Goal: Task Accomplishment & Management: Use online tool/utility

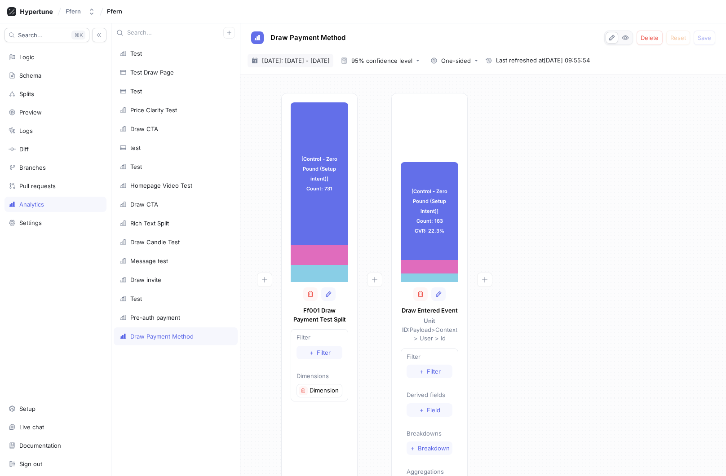
click at [307, 64] on span "[DATE]: [DATE] - [DATE]" at bounding box center [296, 60] width 68 height 9
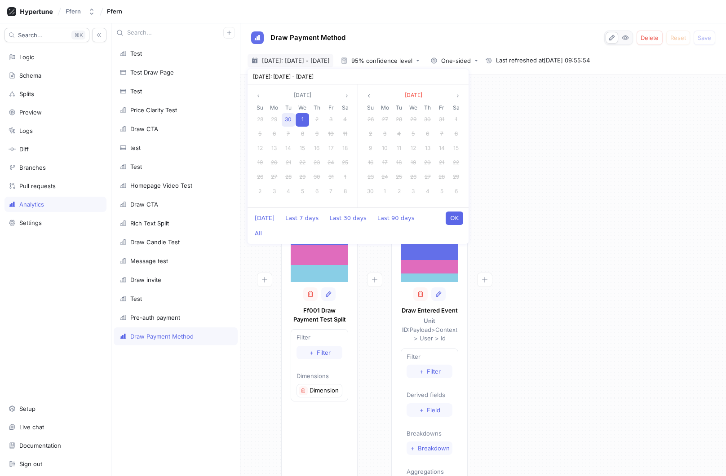
click at [291, 118] on span "30" at bounding box center [288, 119] width 7 height 7
click at [300, 176] on div "1" at bounding box center [302, 177] width 13 height 13
click at [455, 220] on button "OK" at bounding box center [455, 218] width 18 height 13
type textarea "x"
type input "[DATE] ~ [DATE]"
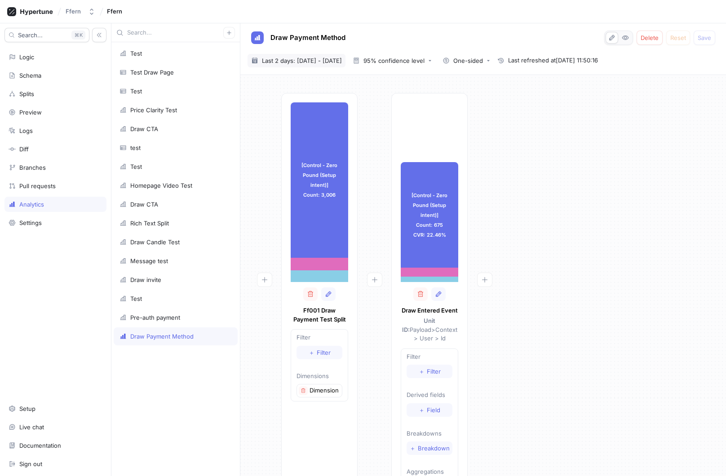
click at [314, 57] on span "Last 2 days: [DATE] - [DATE]" at bounding box center [302, 60] width 80 height 9
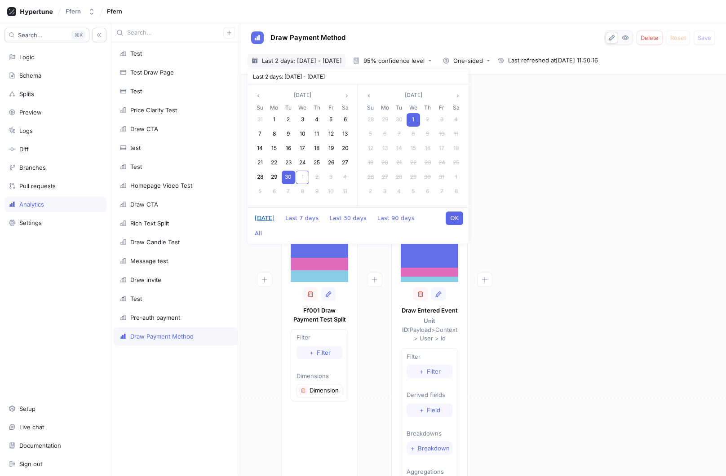
click at [266, 222] on button "[DATE]" at bounding box center [264, 218] width 29 height 13
type textarea "x"
type input "[DATE] ~ [DATE]"
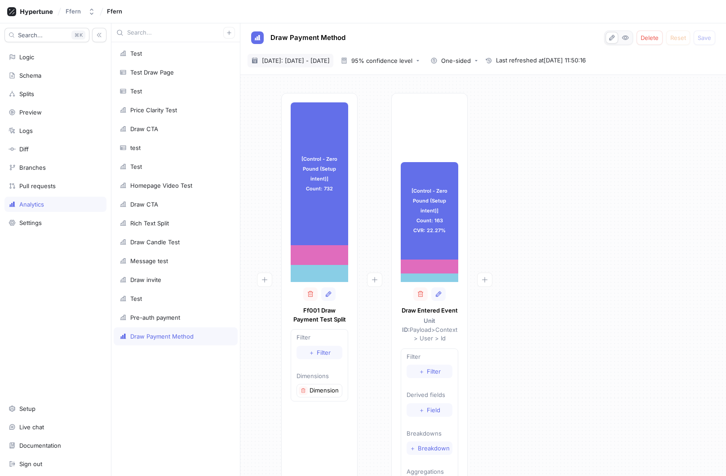
click at [325, 60] on span "[DATE]: [DATE] - [DATE]" at bounding box center [296, 60] width 68 height 9
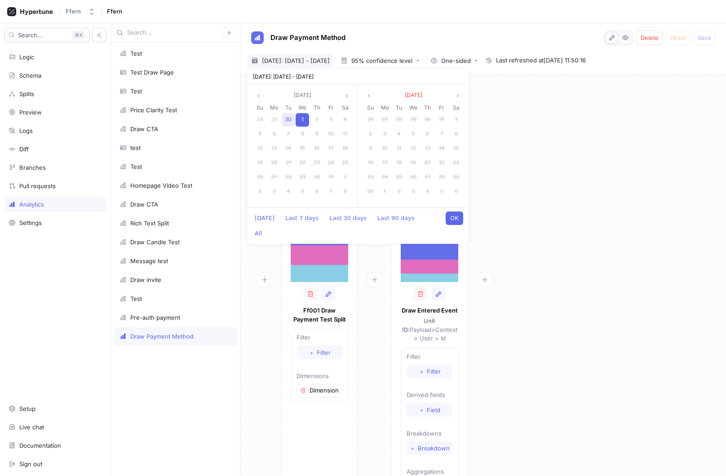
click at [287, 121] on span "30" at bounding box center [288, 119] width 7 height 7
click at [302, 174] on span "1" at bounding box center [302, 176] width 2 height 7
click at [455, 219] on button "OK" at bounding box center [455, 218] width 18 height 13
type textarea "x"
type input "[DATE] ~ [DATE]"
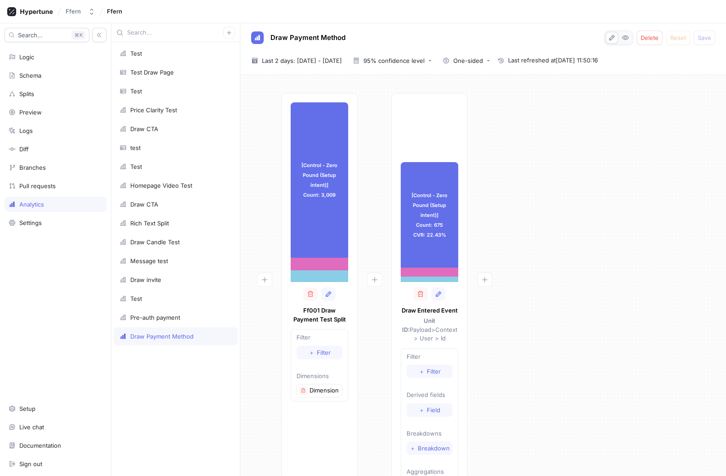
click at [334, 67] on div "Draw Payment Method Delete Reset Save [DATE] ~ [DATE] Last 2 days: [DATE] - [DA…" at bounding box center [483, 49] width 486 height 52
click at [330, 60] on span "Last 2 days: [DATE] - [DATE]" at bounding box center [302, 60] width 80 height 9
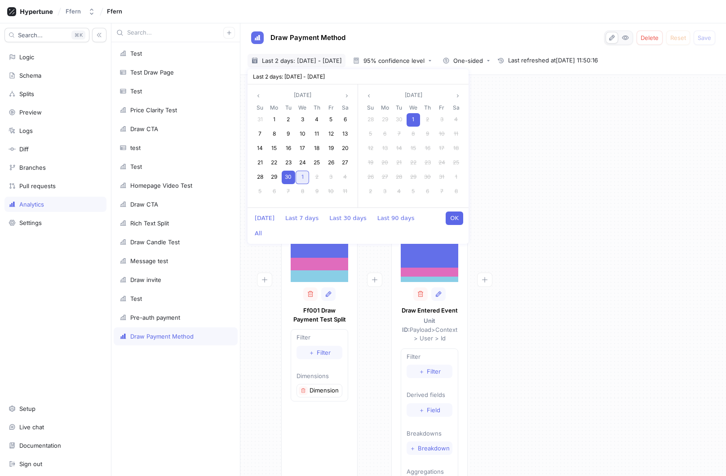
click at [306, 176] on div "1" at bounding box center [302, 177] width 13 height 13
click at [306, 176] on div "29" at bounding box center [302, 177] width 13 height 13
click at [304, 115] on div "1" at bounding box center [302, 119] width 13 height 13
click at [451, 217] on button "OK" at bounding box center [455, 218] width 18 height 13
type textarea "x"
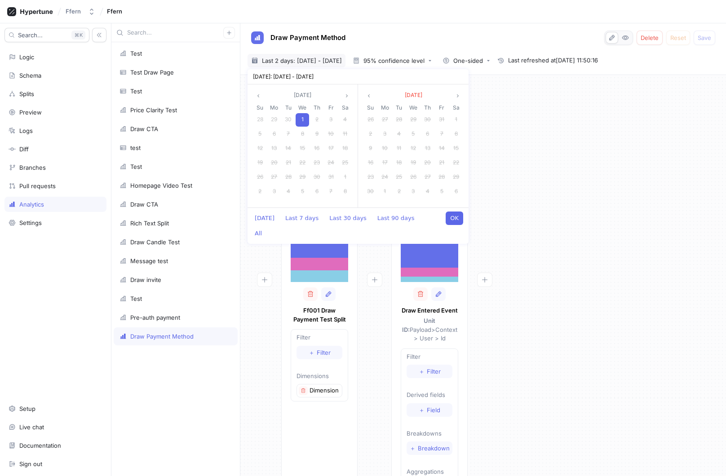
type input "[DATE] ~ [DATE]"
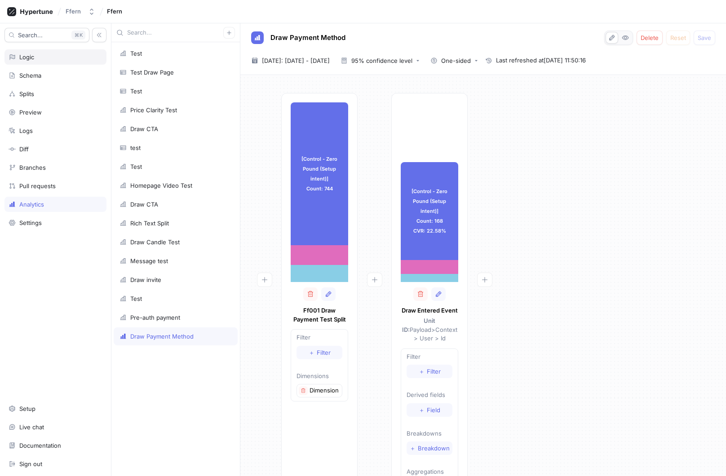
click at [66, 62] on div "Logic" at bounding box center [55, 56] width 102 height 15
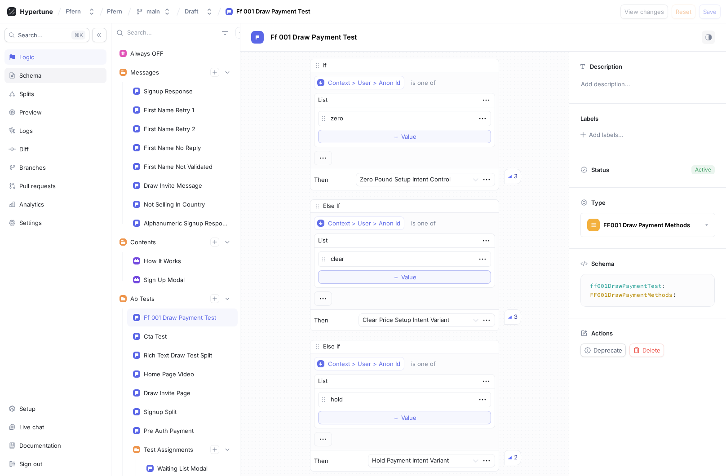
click at [62, 72] on div "Schema" at bounding box center [56, 75] width 94 height 7
type textarea "x"
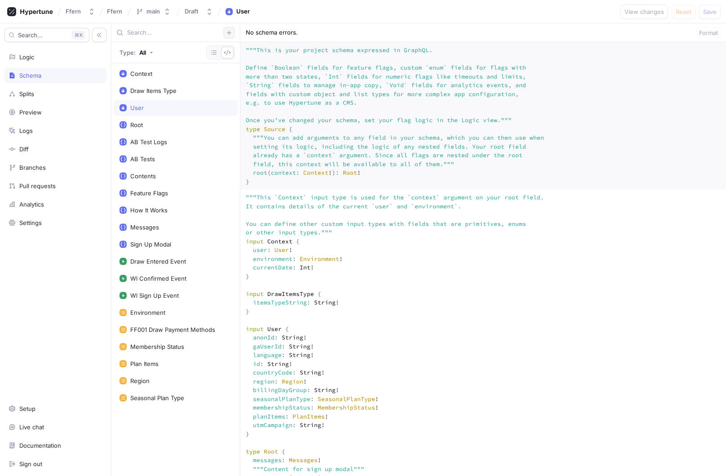
click at [230, 32] on icon "button" at bounding box center [228, 32] width 5 height 5
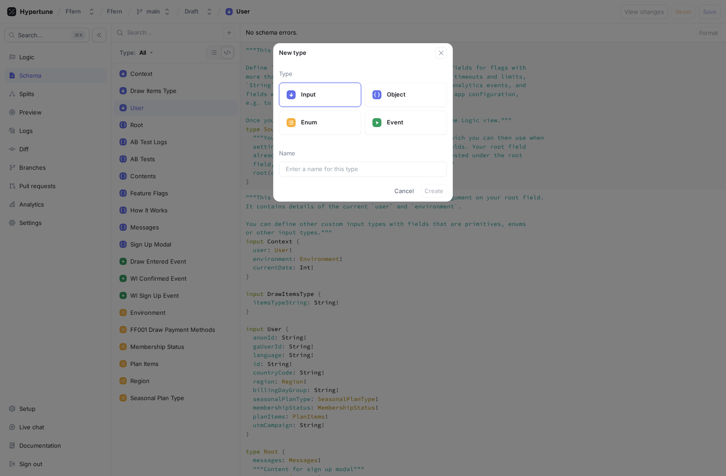
click at [178, 177] on div "New type Type Input Object Enum Event Name Cancel Create" at bounding box center [363, 238] width 726 height 476
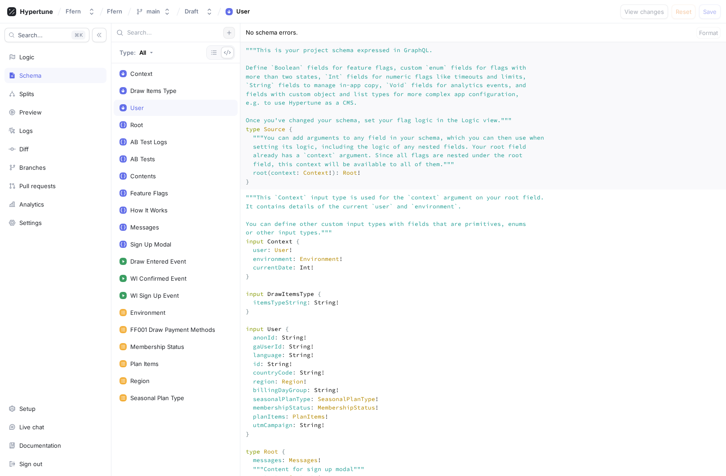
click at [230, 33] on icon "button" at bounding box center [228, 32] width 5 height 5
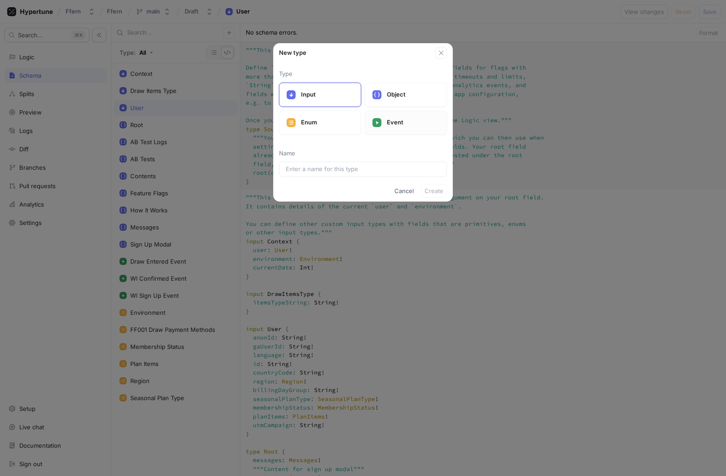
click at [407, 127] on div "Event" at bounding box center [406, 123] width 82 height 24
click at [359, 169] on input "text" at bounding box center [363, 169] width 155 height 9
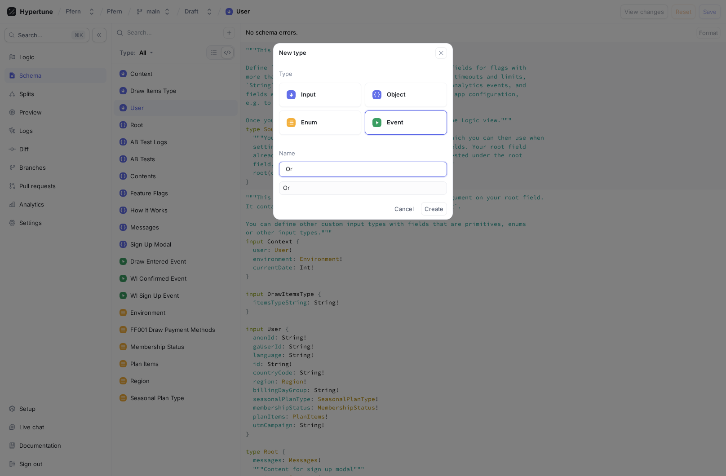
type input "Ord"
type input "Orde"
type input "Order"
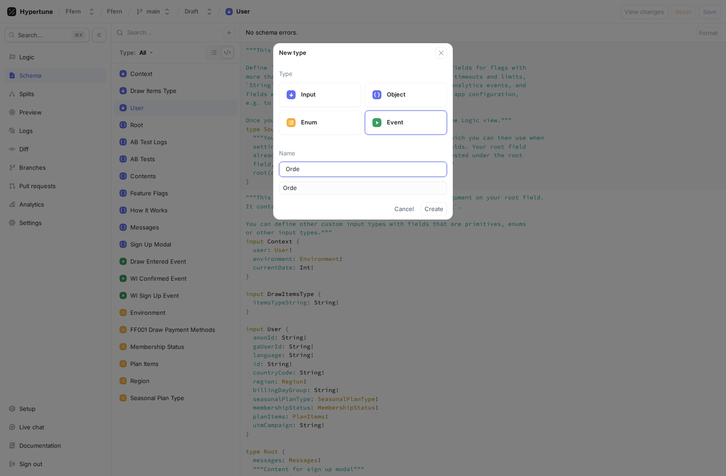
type input "Order"
type input "OrderF"
type input "OrderFu"
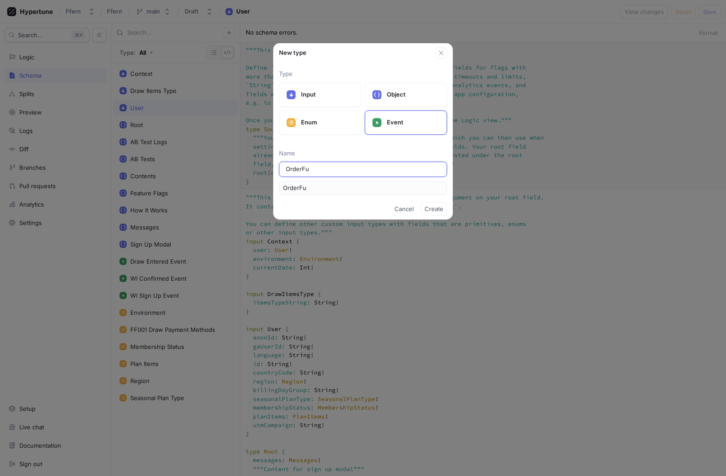
type input "OrderFul"
type input "OrderFulf"
type input "OrderFulfi"
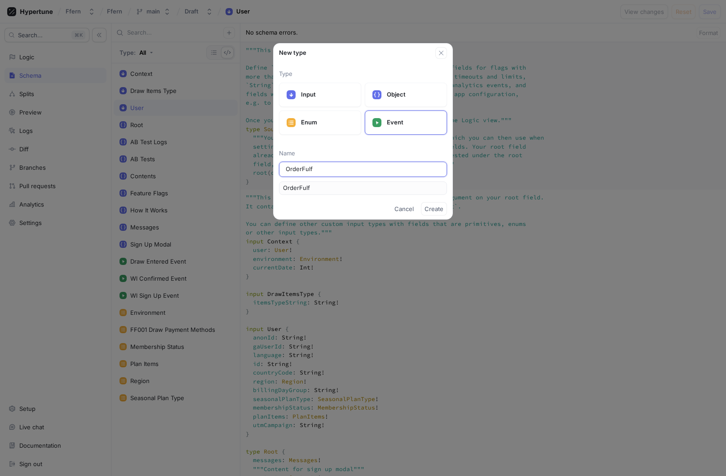
type input "OrderFulfi"
type input "OrderFulfil"
type input "OrderFulfill"
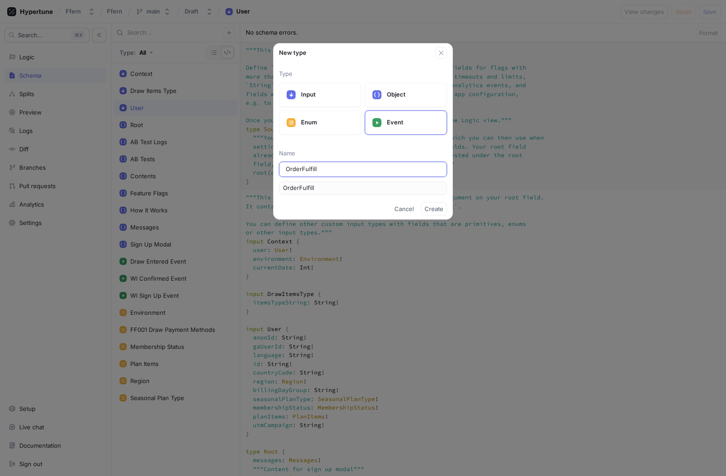
type input "OrderFulfille"
type input "OrderFulfilled"
click at [335, 170] on input "OrderFulfilled" at bounding box center [363, 169] width 155 height 9
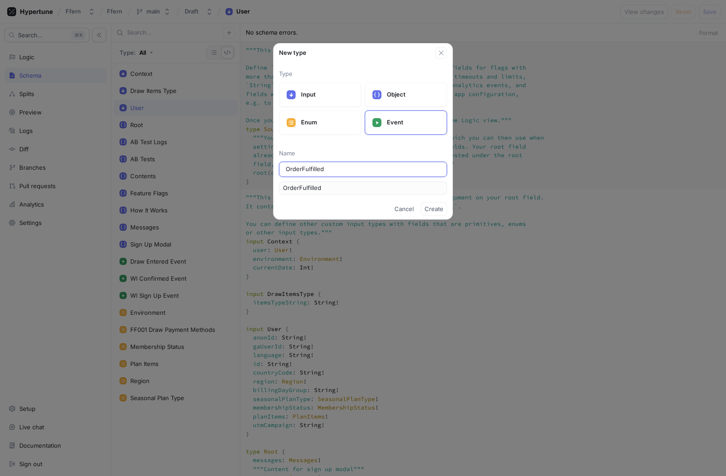
click at [335, 170] on input "OrderFulfilled" at bounding box center [363, 169] width 155 height 9
type input "OrderFulfilled"
click at [436, 208] on span "Create" at bounding box center [434, 208] width 19 height 5
type textarea "x"
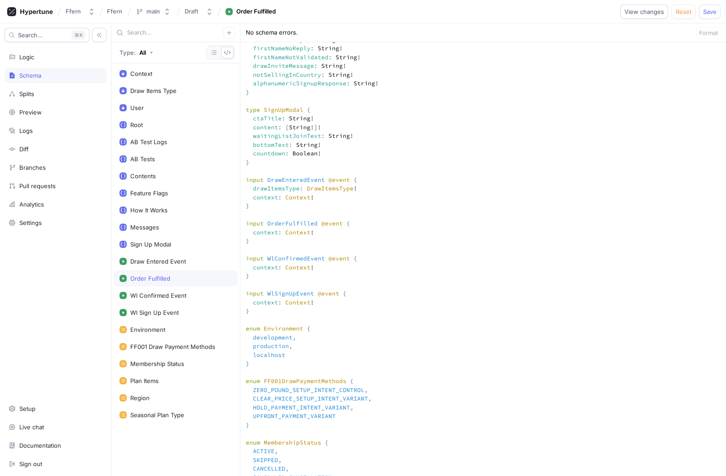
scroll to position [847, 0]
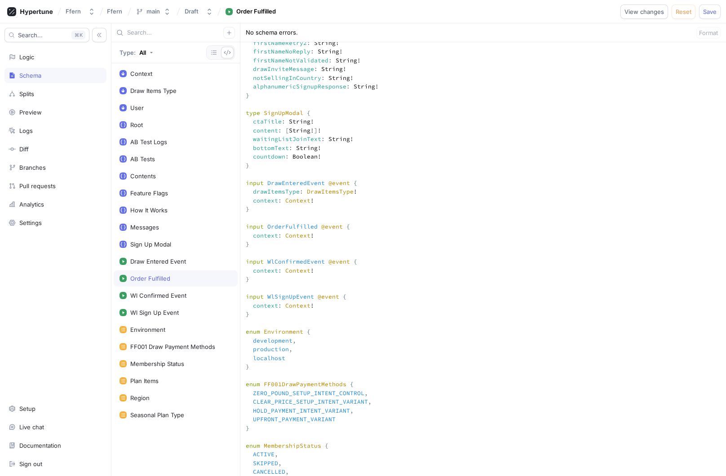
drag, startPoint x: 262, startPoint y: 332, endPoint x: 241, endPoint y: 307, distance: 32.5
click at [241, 307] on textarea at bounding box center [483, 268] width 486 height 1850
type textarea """" This `Context` input type is used for the `context` argument on your root f…"
type textarea "x"
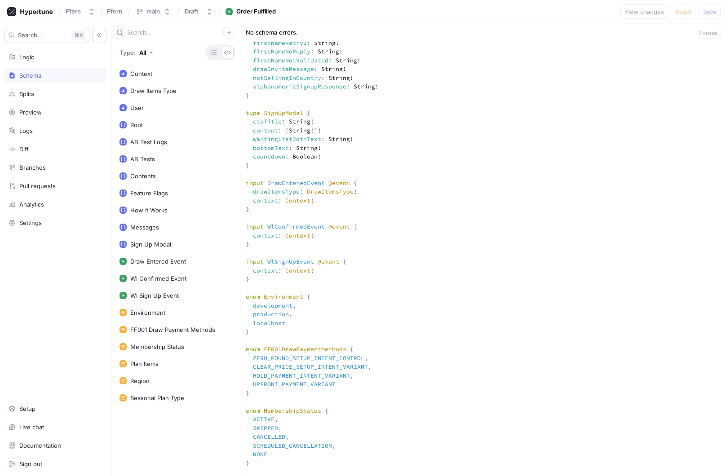
type textarea """" This `Context` input type is used for the `context` argument on your root f…"
click at [215, 53] on icon "button" at bounding box center [213, 52] width 7 height 7
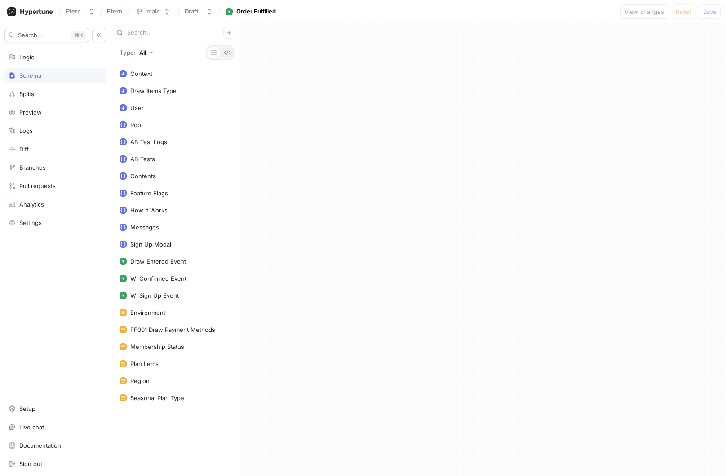
click at [227, 52] on icon "button" at bounding box center [227, 52] width 7 height 5
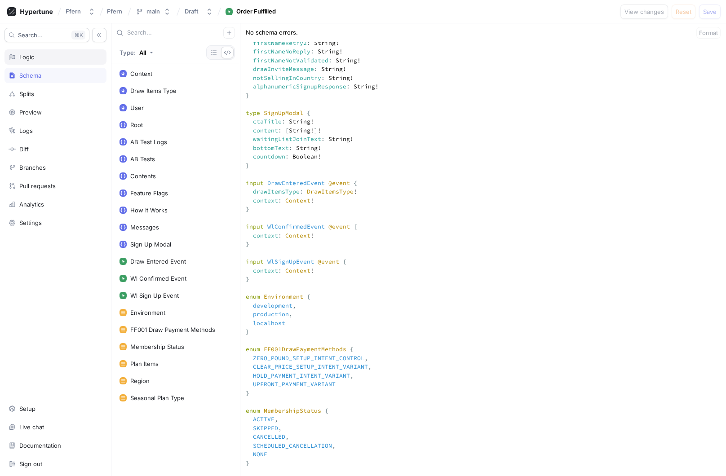
click at [55, 59] on div "Logic" at bounding box center [56, 56] width 94 height 7
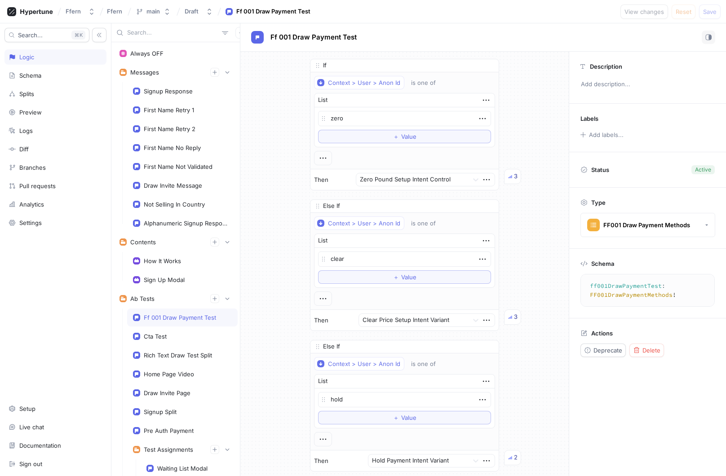
scroll to position [238, 0]
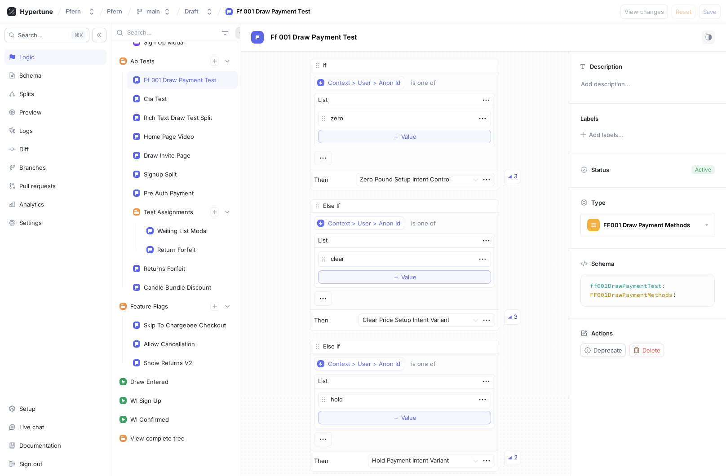
click at [239, 34] on icon "button" at bounding box center [241, 32] width 5 height 5
type textarea "x"
click at [270, 130] on div "Always OFF Messages Signup Response First Name Retry 1 First Name Retry 2 First…" at bounding box center [418, 249] width 615 height 453
click at [208, 381] on div "Draw Entered" at bounding box center [176, 381] width 112 height 7
type textarea "drawEntered(drawItemsType: DrawItemsType!): Void!"
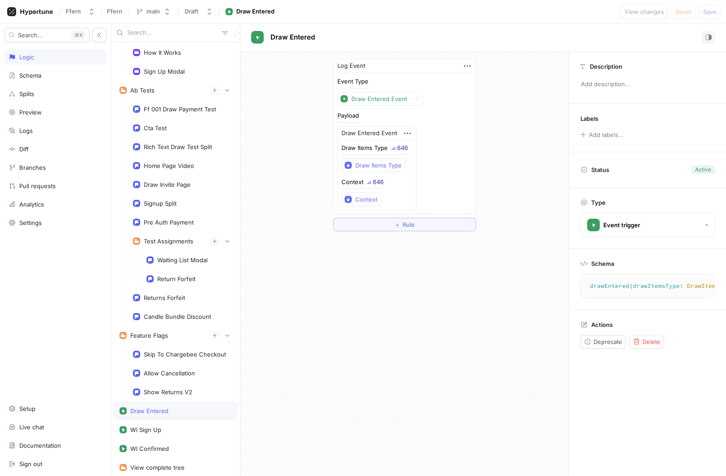
scroll to position [238, 0]
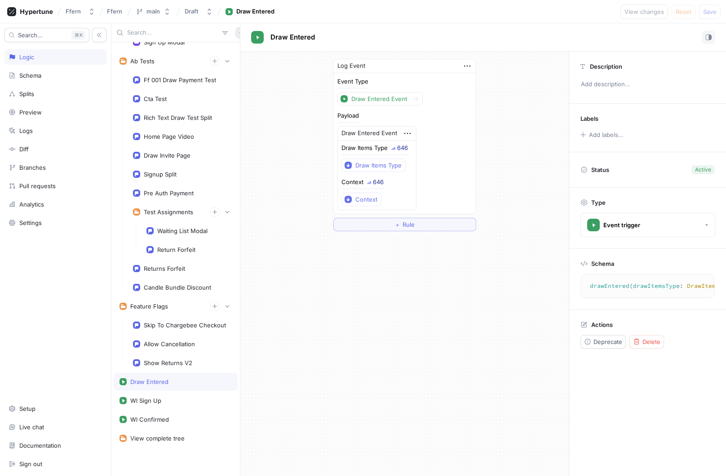
click at [239, 32] on icon "button" at bounding box center [241, 32] width 5 height 5
click at [255, 48] on div "Flag" at bounding box center [252, 50] width 53 height 15
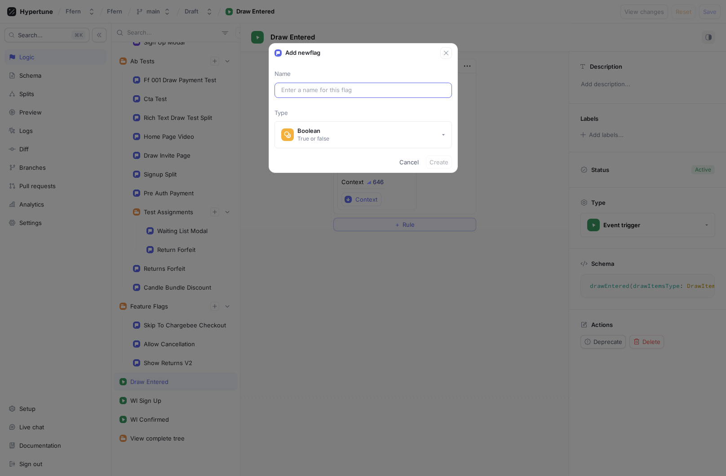
click at [380, 95] on div at bounding box center [362, 90] width 177 height 15
click at [408, 140] on button "Boolean True or false" at bounding box center [362, 134] width 177 height 27
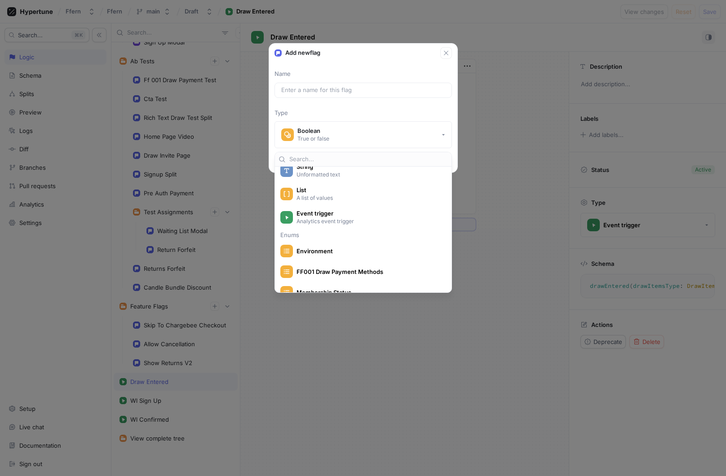
scroll to position [89, 0]
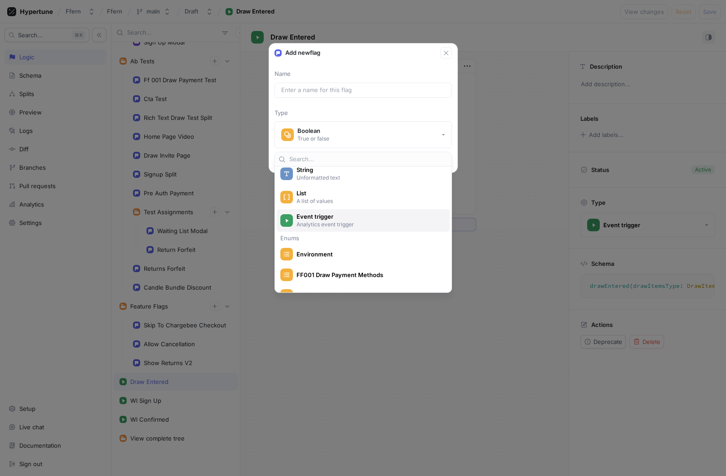
click at [387, 223] on p "Analytics event trigger" at bounding box center [369, 225] width 144 height 8
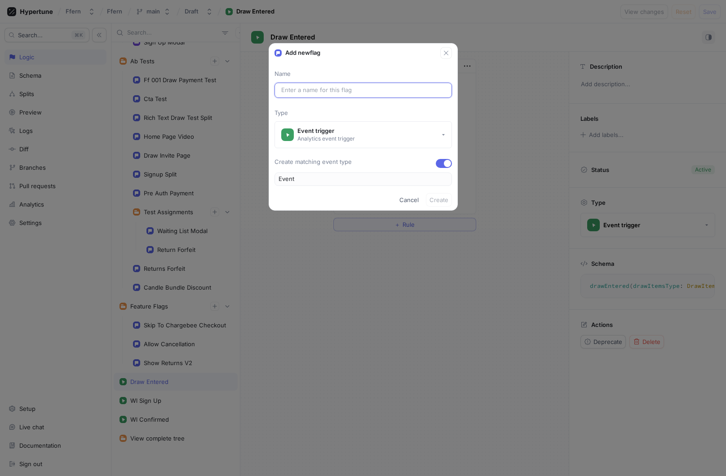
click at [345, 91] on input "text" at bounding box center [363, 90] width 164 height 9
paste input "OrderFulfilled"
type input "OrderFulfilled"
type input "OrderFulfilledEvent"
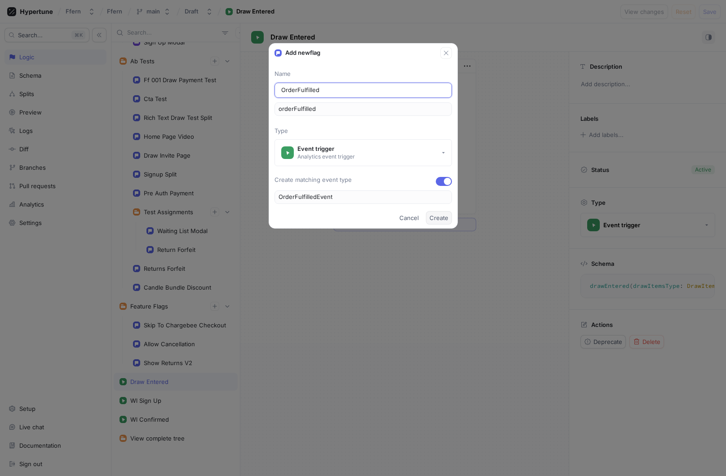
type input "OrderFulfilled"
click at [440, 218] on span "Create" at bounding box center [438, 217] width 19 height 5
type textarea "orderFulfilled: Void!"
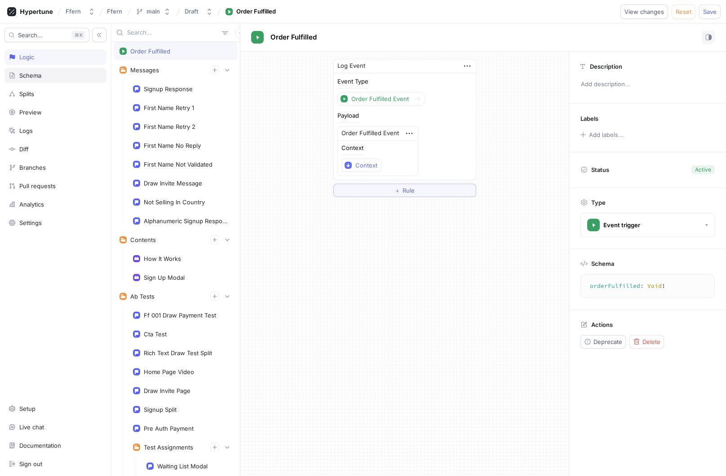
click at [75, 75] on div "Schema" at bounding box center [56, 75] width 94 height 7
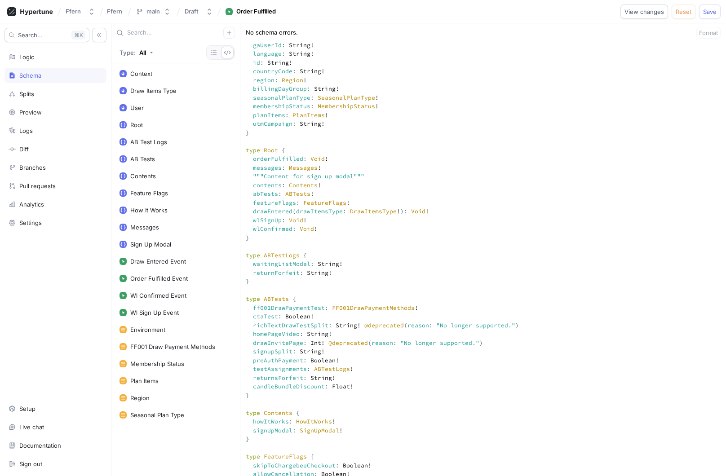
scroll to position [303, 0]
click at [188, 227] on div "Messages" at bounding box center [176, 227] width 112 height 7
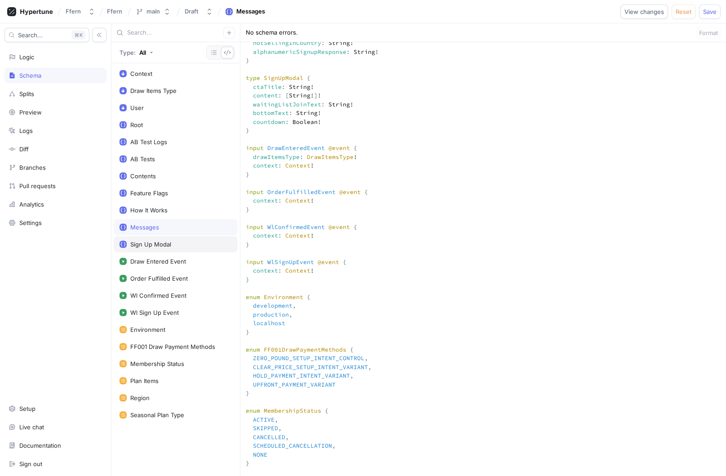
scroll to position [897, 0]
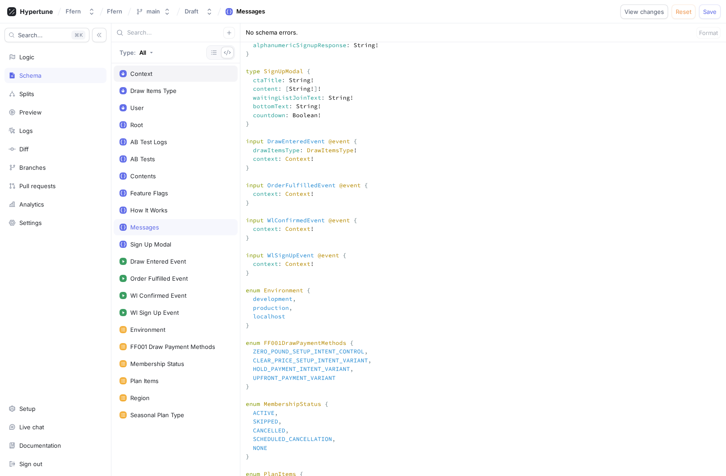
click at [215, 80] on div "Context" at bounding box center [176, 74] width 124 height 16
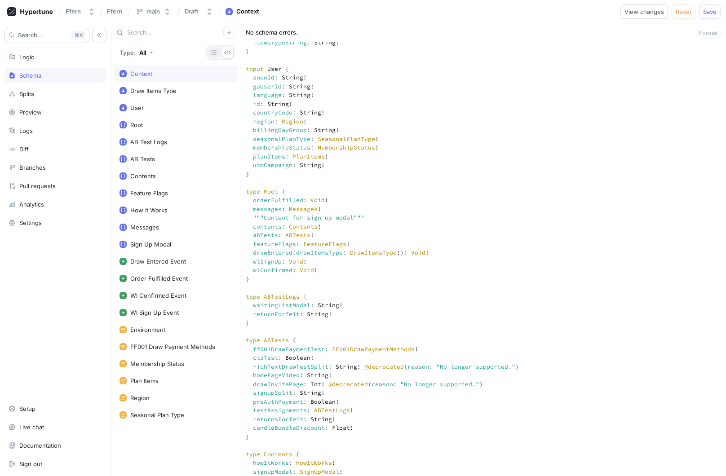
scroll to position [234, 0]
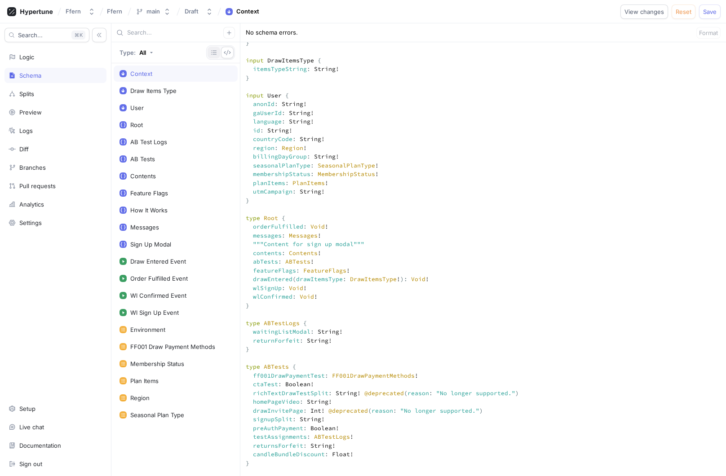
click at [216, 53] on icon "button" at bounding box center [213, 52] width 5 height 4
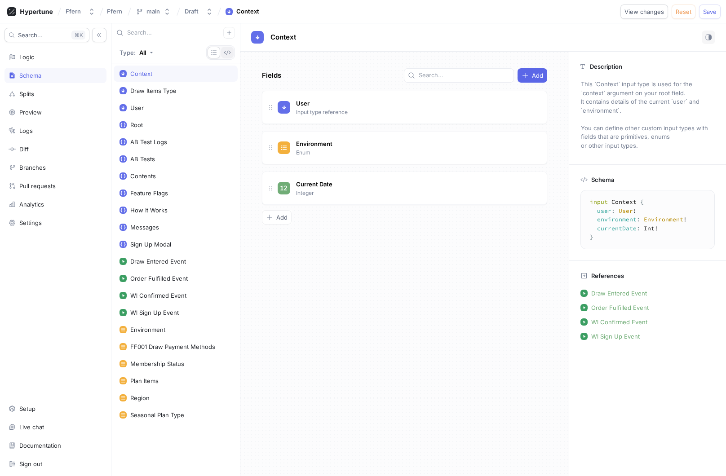
click at [228, 54] on icon "button" at bounding box center [227, 52] width 7 height 7
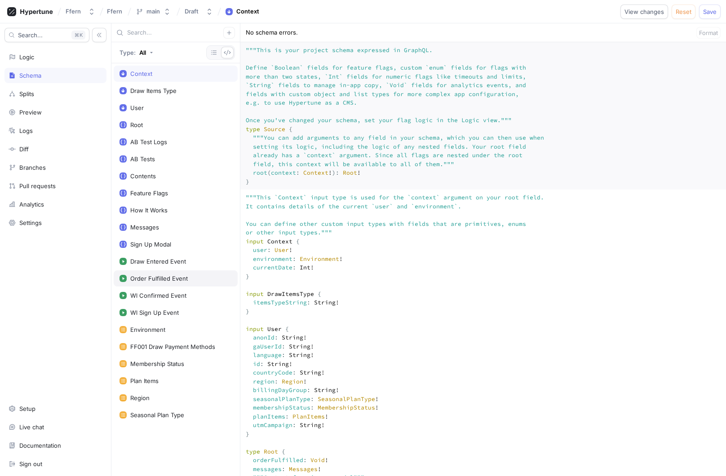
click at [195, 278] on div "Order Fulfilled Event" at bounding box center [176, 278] width 112 height 7
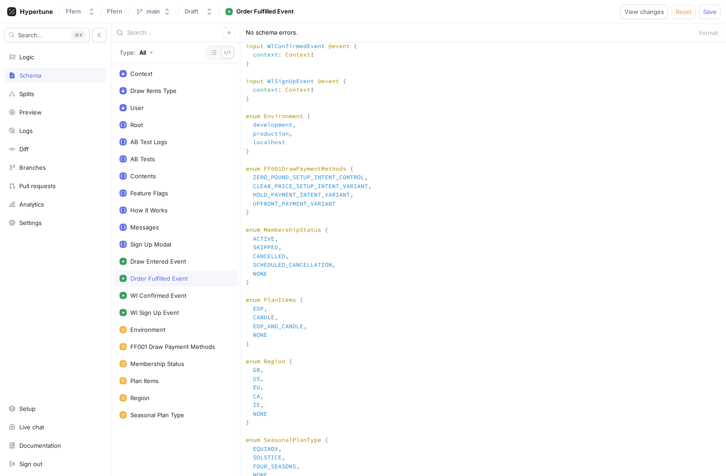
scroll to position [1107, 0]
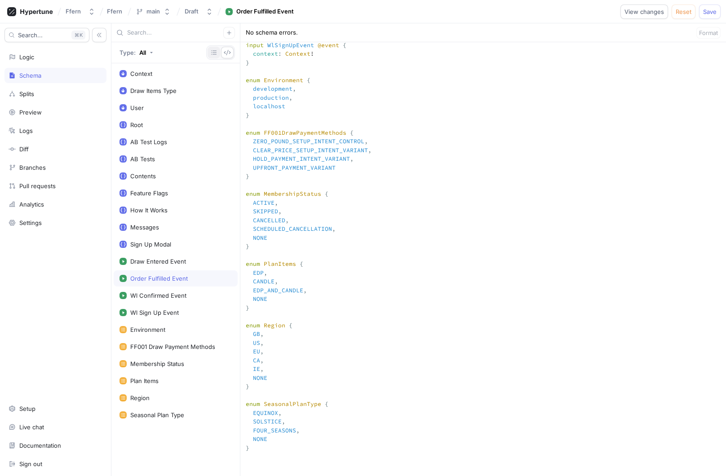
click at [213, 54] on icon "button" at bounding box center [213, 52] width 5 height 4
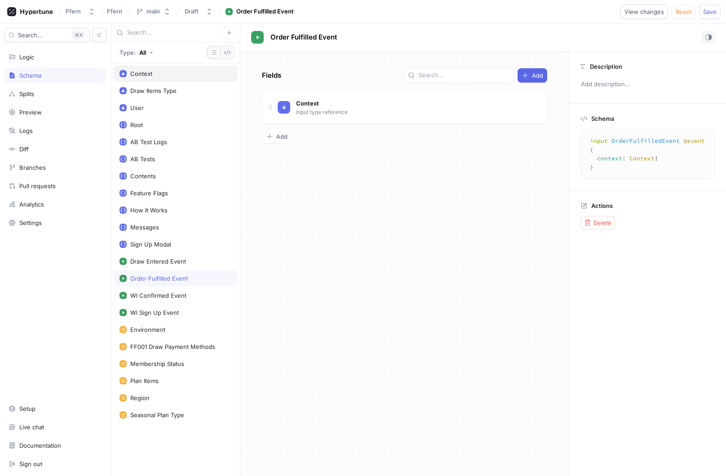
click at [181, 73] on div "Context" at bounding box center [176, 73] width 112 height 7
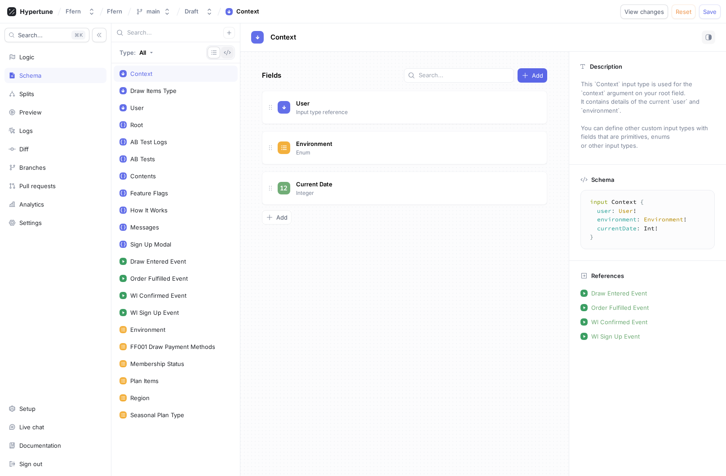
click at [223, 52] on button "button" at bounding box center [227, 53] width 13 height 12
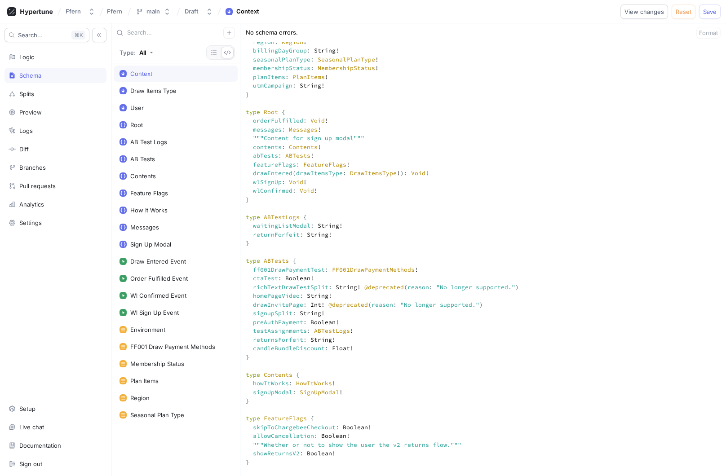
scroll to position [341, 0]
click at [212, 54] on icon "button" at bounding box center [213, 52] width 7 height 7
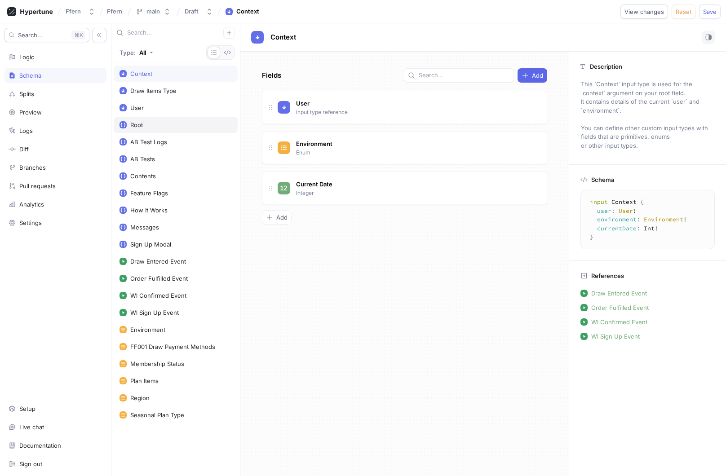
click at [182, 124] on div "Root" at bounding box center [176, 124] width 112 height 7
type textarea "type Root { orderFulfilled: Void! messages: Messages! contents: Contents! abTes…"
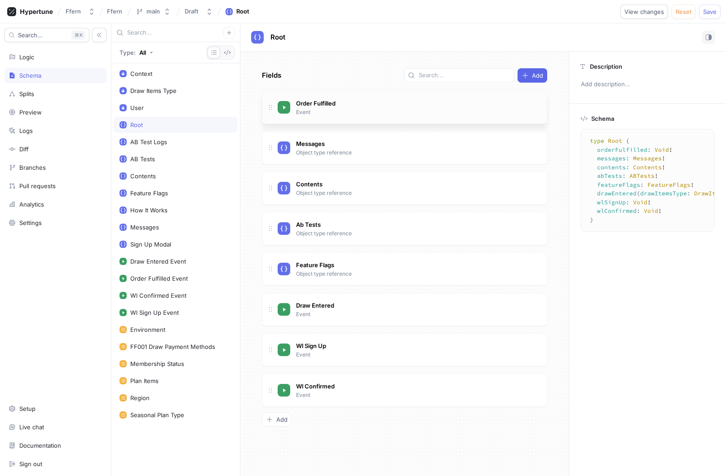
click at [270, 106] on icon at bounding box center [270, 107] width 7 height 7
click at [230, 52] on icon "button" at bounding box center [227, 52] width 7 height 5
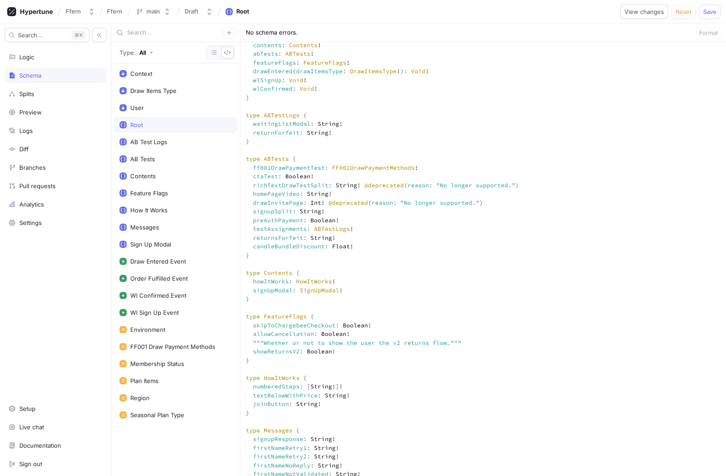
click at [203, 282] on div "Order Fulfilled Event" at bounding box center [176, 278] width 112 height 7
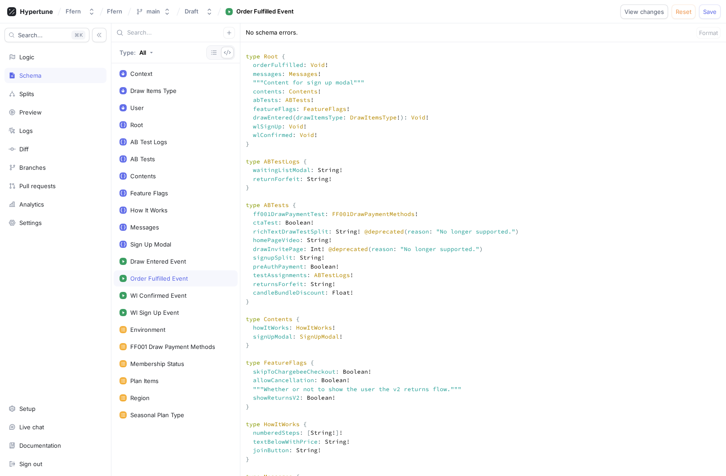
scroll to position [397, 0]
type textarea """" This `Context` input type is used for the `context` argument on your root f…"
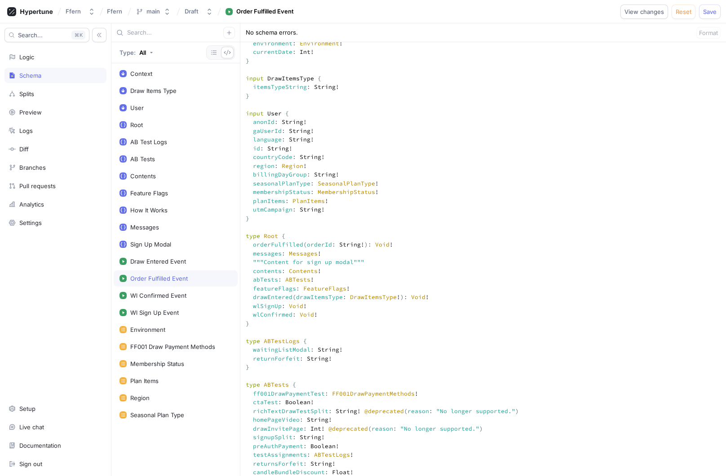
scroll to position [235, 0]
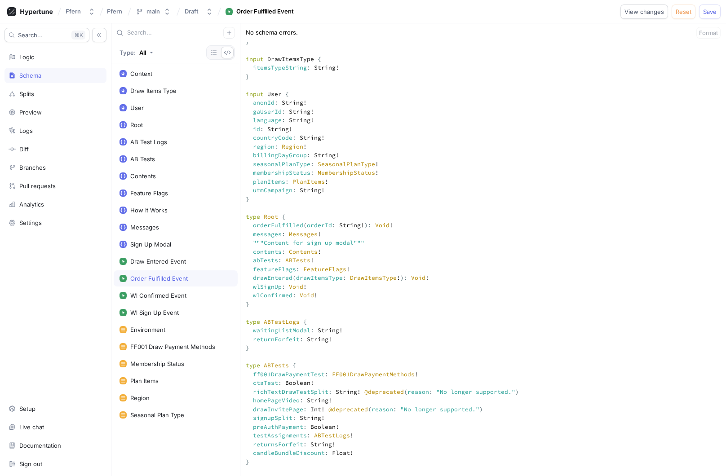
click at [191, 279] on div "Order Fulfilled Event" at bounding box center [176, 278] width 112 height 7
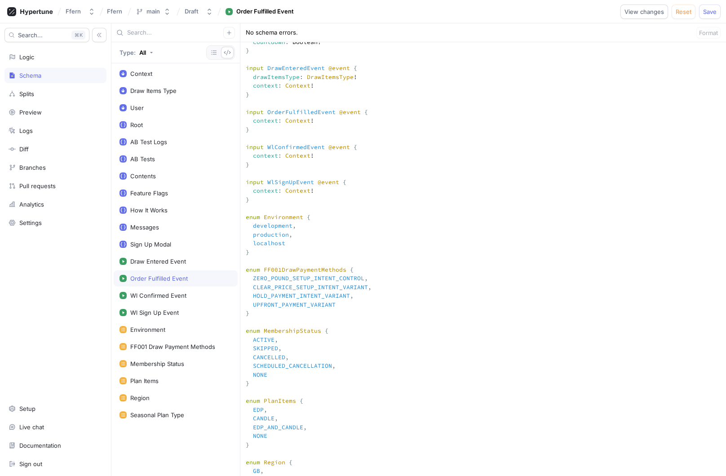
scroll to position [1107, 0]
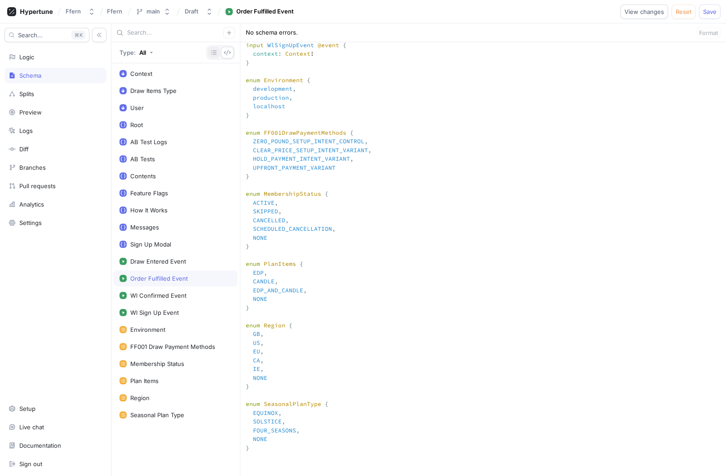
click at [212, 53] on icon "button" at bounding box center [213, 52] width 7 height 7
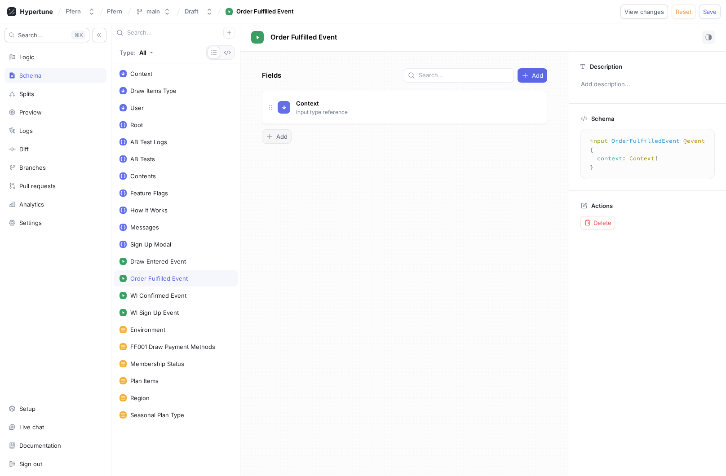
click at [283, 131] on button "Add" at bounding box center [277, 136] width 30 height 14
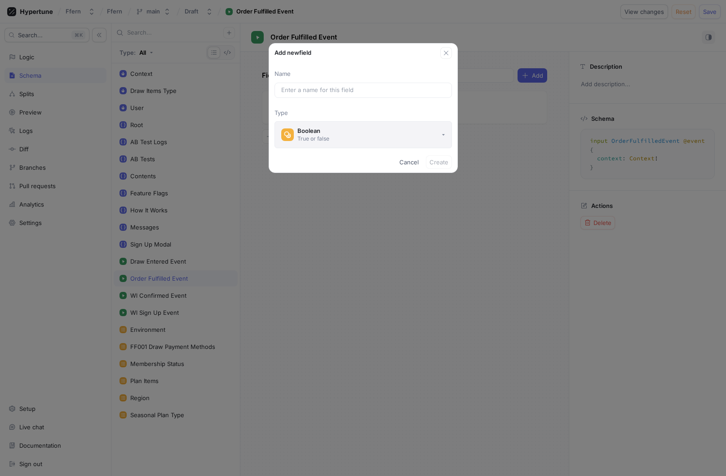
click at [349, 133] on button "Boolean True or false" at bounding box center [362, 134] width 177 height 27
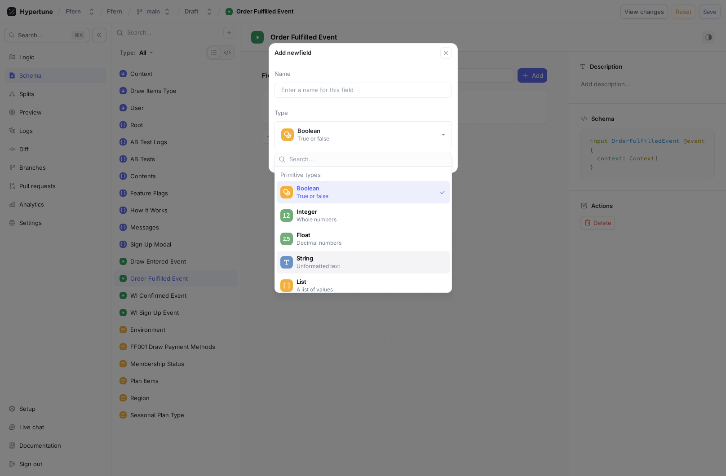
click at [356, 257] on span "String" at bounding box center [369, 259] width 145 height 8
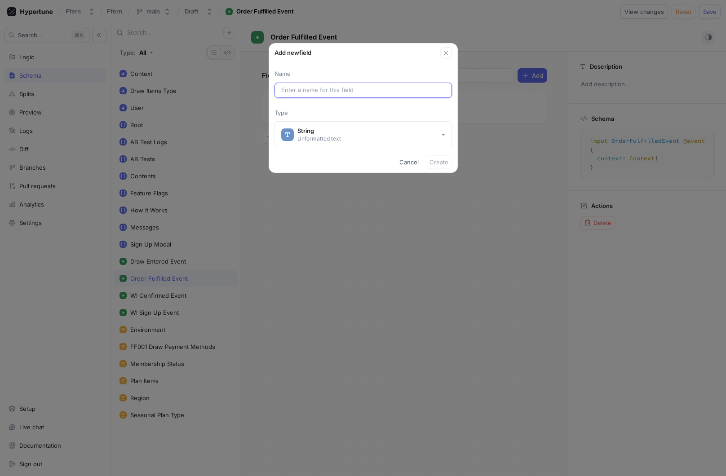
click at [352, 91] on input "text" at bounding box center [363, 90] width 164 height 9
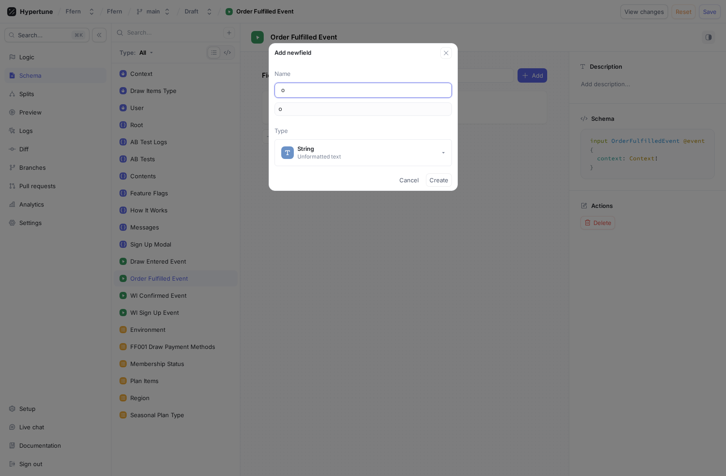
type input "or"
type input "ord"
type input "orde"
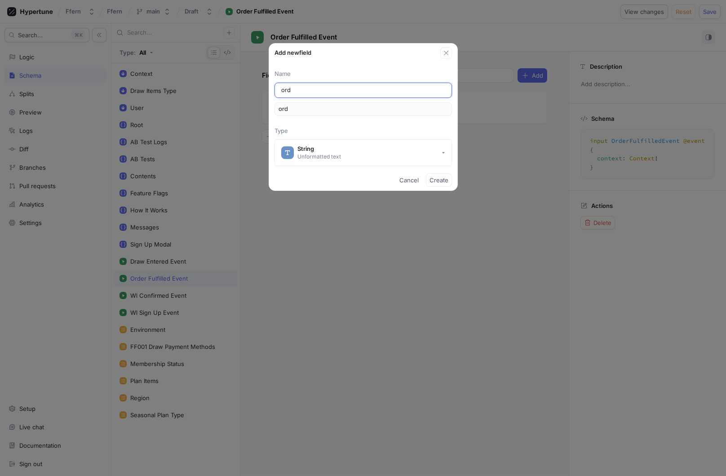
type input "orde"
type input "order"
type input "orderI"
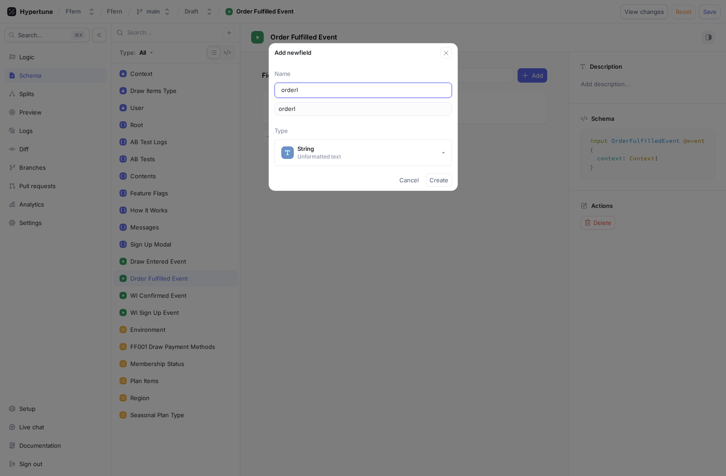
type input "orderId"
click at [444, 179] on span "Create" at bounding box center [438, 179] width 19 height 5
type textarea "input OrderFulfilledEvent @event { context: Context! orderId: String! }"
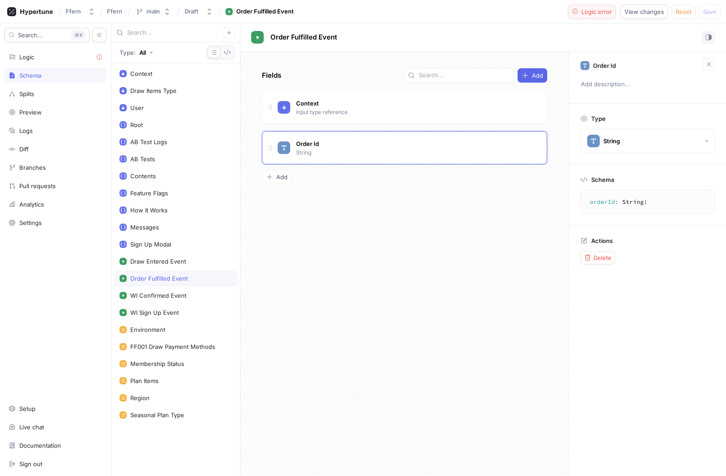
click at [583, 15] on button "Logic error" at bounding box center [592, 11] width 49 height 14
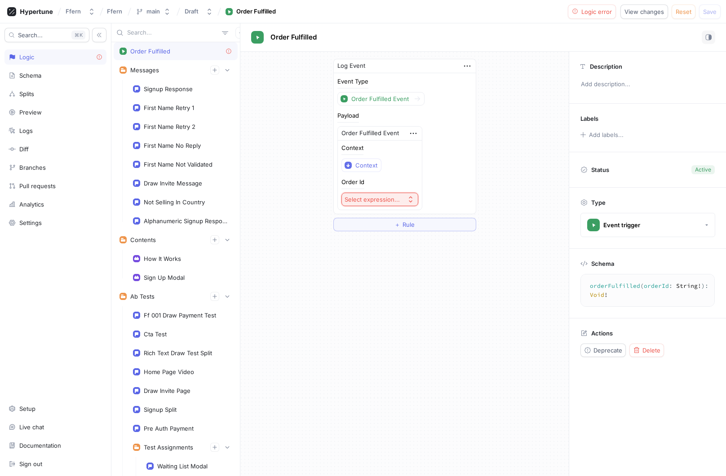
click at [396, 200] on div "Select expression..." at bounding box center [372, 200] width 55 height 8
click at [296, 240] on div "Log Event Event Type Order Fulfilled Event Payload Order Fulfilled Event Contex…" at bounding box center [404, 264] width 328 height 425
click at [75, 75] on div "Schema" at bounding box center [56, 75] width 94 height 7
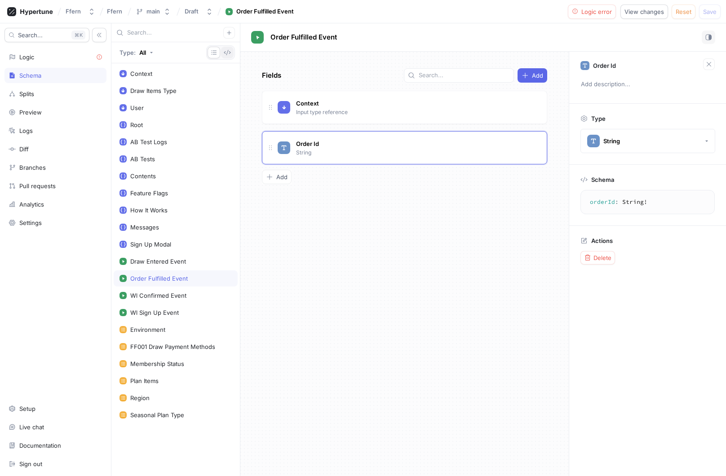
click at [226, 56] on icon "button" at bounding box center [227, 52] width 7 height 7
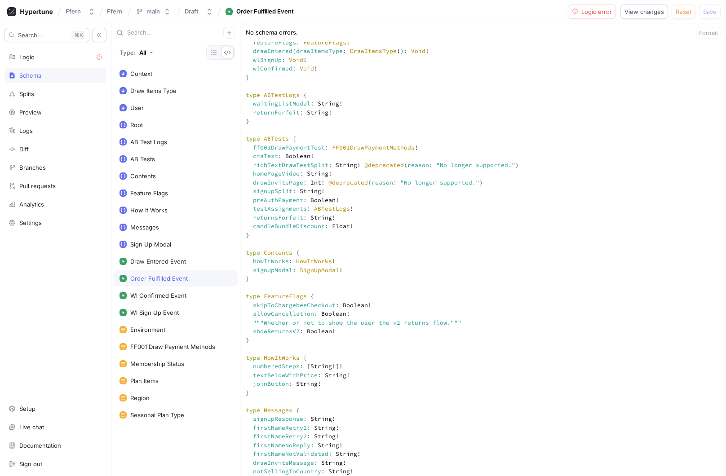
scroll to position [457, 0]
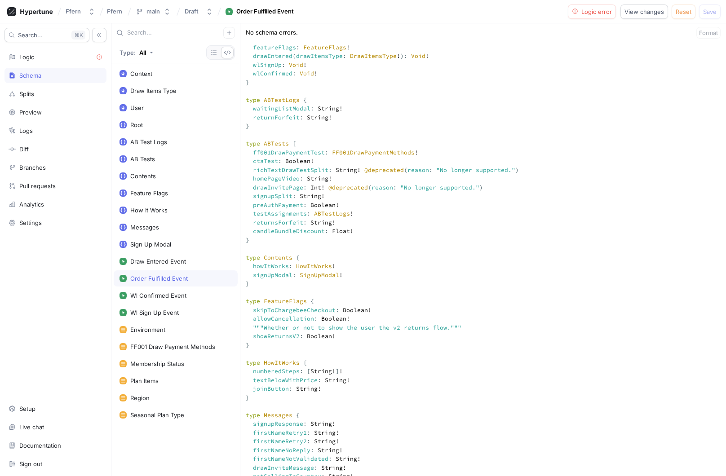
paste textarea "drawEntered"
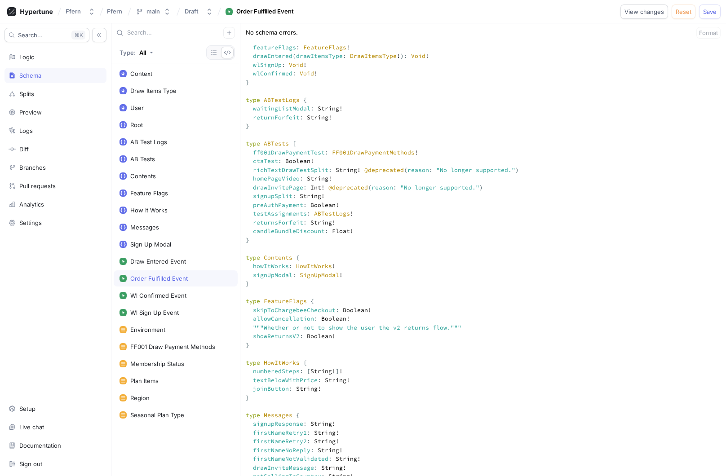
paste textarea "drawEntered"
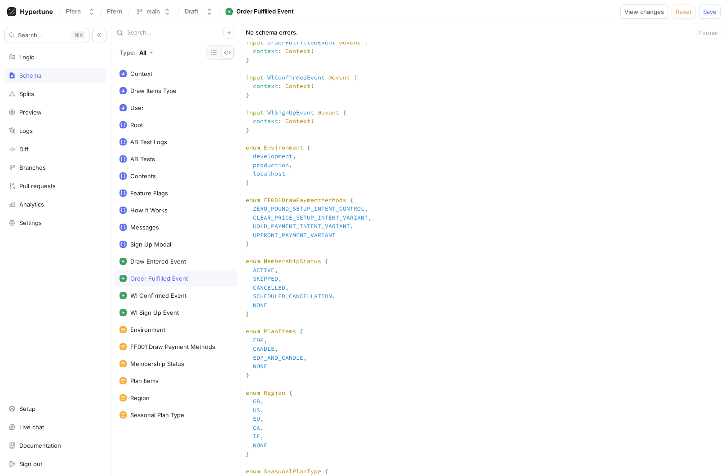
scroll to position [1040, 0]
click at [377, 134] on textarea at bounding box center [483, 79] width 486 height 1859
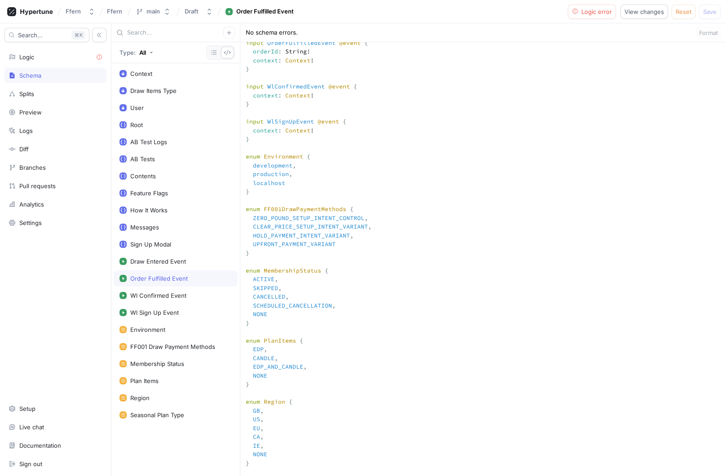
click at [455, 118] on textarea at bounding box center [483, 84] width 486 height 1868
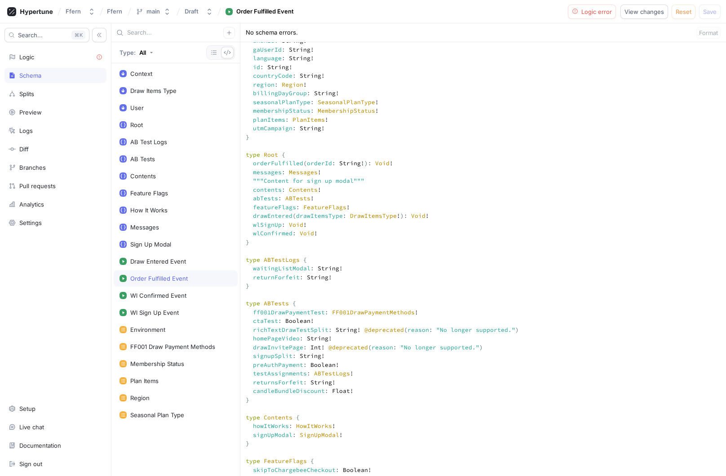
scroll to position [320, 0]
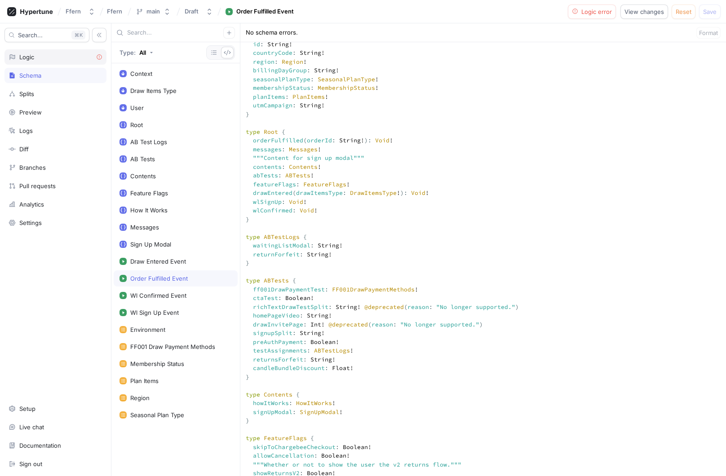
type textarea """" This `Context` input type is used for the `context` argument on your root f…"
click at [65, 60] on div "Logic" at bounding box center [56, 56] width 94 height 7
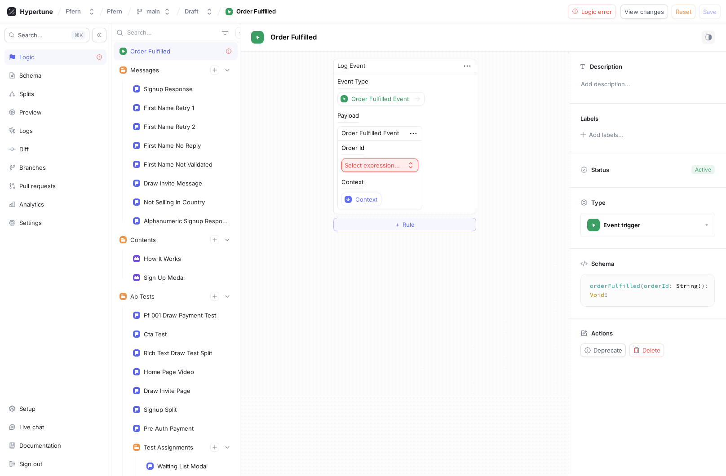
click at [410, 164] on icon "button" at bounding box center [410, 165] width 7 height 7
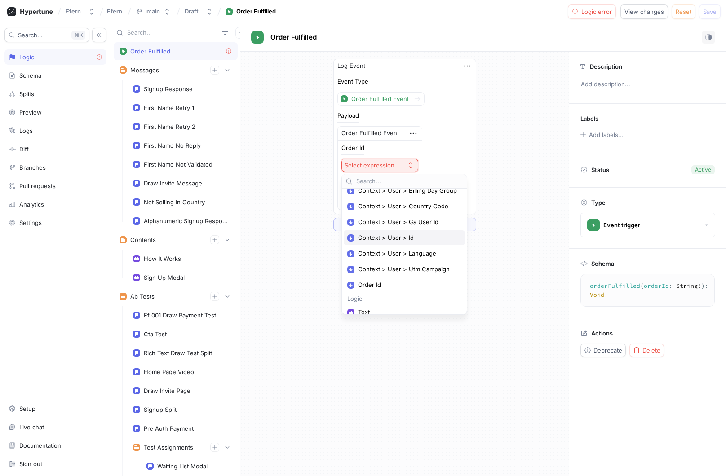
scroll to position [45, 0]
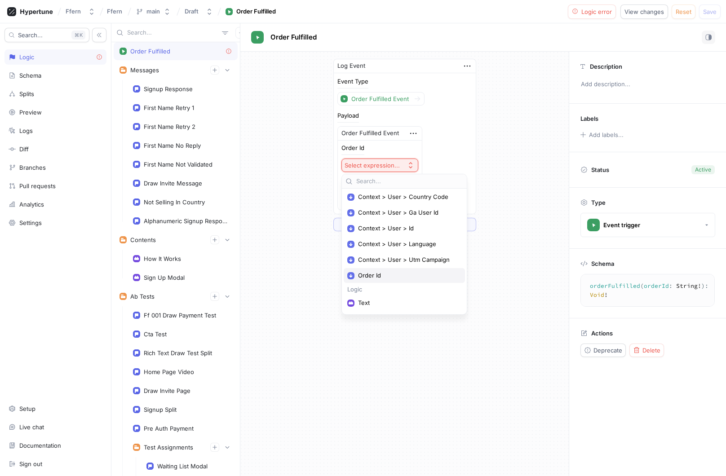
click at [420, 275] on span "Order Id" at bounding box center [407, 276] width 99 height 8
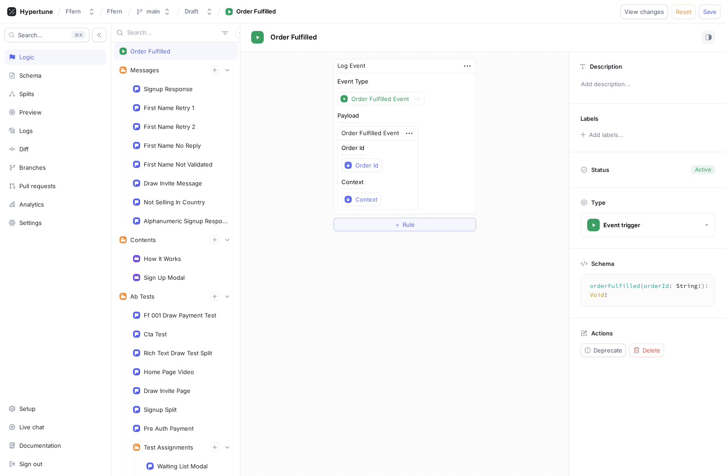
click at [472, 160] on div "Event Type Order Fulfilled Event Payload Order Fulfilled Event Order Id Order I…" at bounding box center [405, 143] width 142 height 141
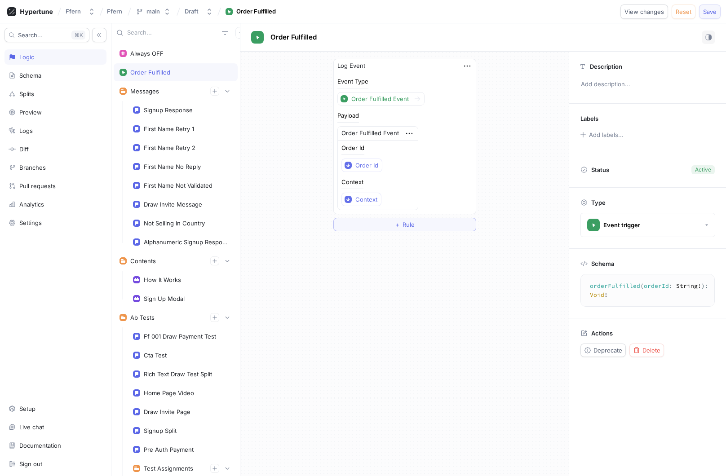
click at [709, 15] on button "Save" at bounding box center [710, 11] width 22 height 14
